Goal: Navigation & Orientation: Find specific page/section

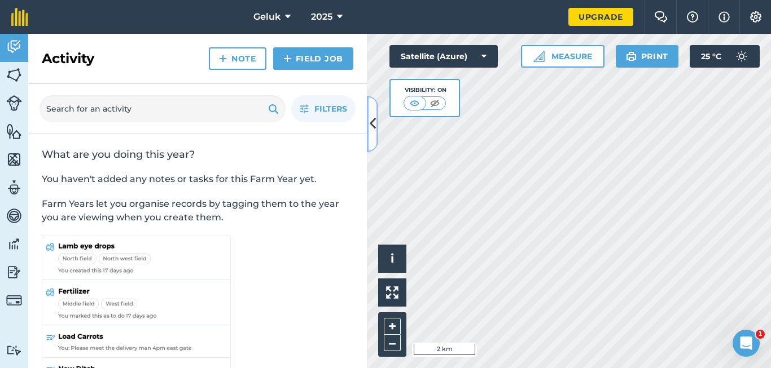
click at [369, 124] on button at bounding box center [372, 124] width 11 height 56
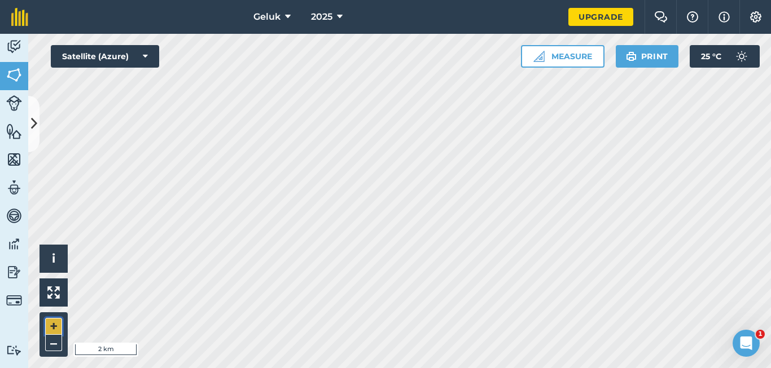
click at [52, 324] on button "+" at bounding box center [53, 326] width 17 height 17
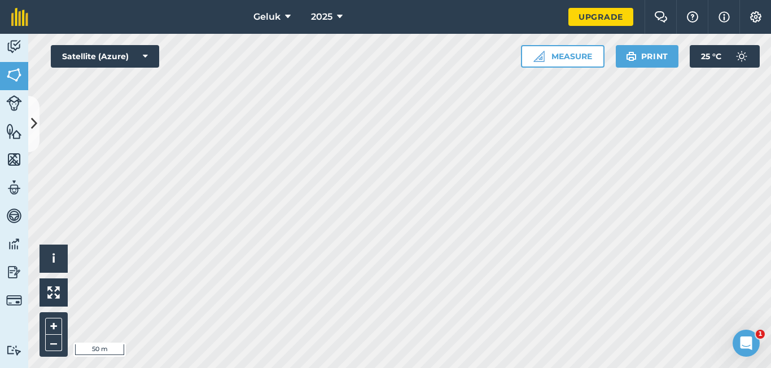
click at [262, 126] on div "Geluk 2025 Upgrade Farm Chat Help Info Settings Map printing is not available o…" at bounding box center [385, 184] width 771 height 368
drag, startPoint x: 214, startPoint y: 32, endPoint x: 392, endPoint y: 376, distance: 387.4
click at [54, 336] on button "–" at bounding box center [53, 343] width 17 height 16
click at [55, 342] on button "–" at bounding box center [53, 343] width 17 height 16
